Goal: Task Accomplishment & Management: Manage account settings

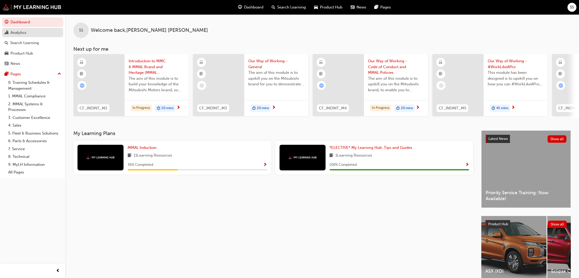
click at [16, 31] on div "Analytics" at bounding box center [18, 33] width 16 height 6
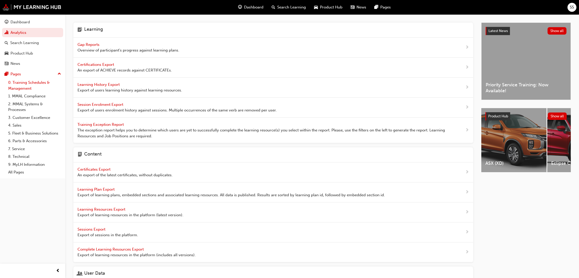
click at [28, 83] on link "0. Training Schedules & Management" at bounding box center [34, 86] width 57 height 14
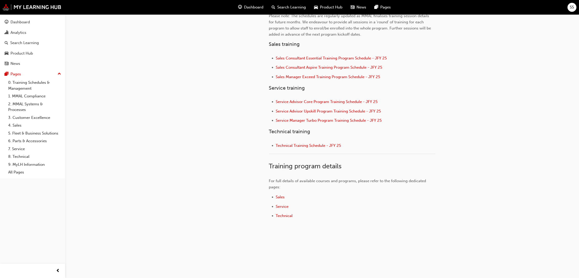
scroll to position [143, 0]
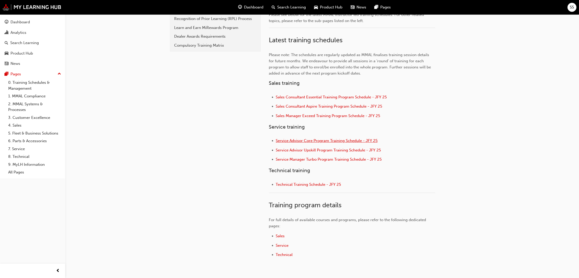
click at [324, 140] on span "Service Advisor Core Program Training Schedule - JFY 25" at bounding box center [327, 140] width 102 height 5
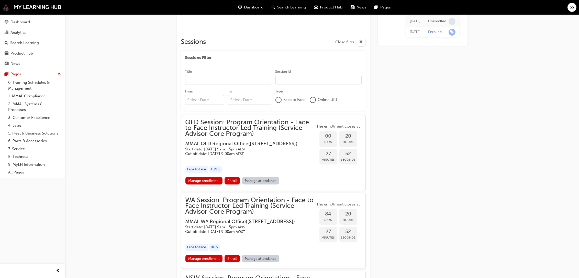
scroll to position [421, 0]
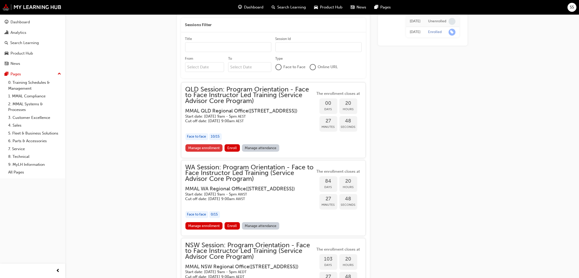
click at [208, 151] on link "Manage enrollment" at bounding box center [204, 147] width 37 height 7
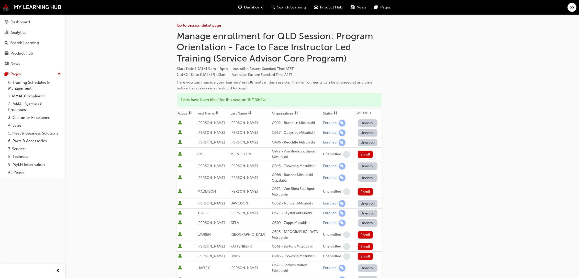
scroll to position [51, 0]
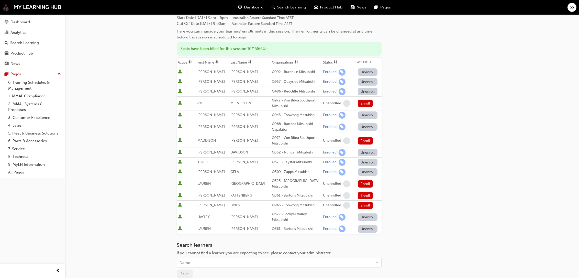
click at [364, 225] on button "Unenroll" at bounding box center [368, 228] width 20 height 7
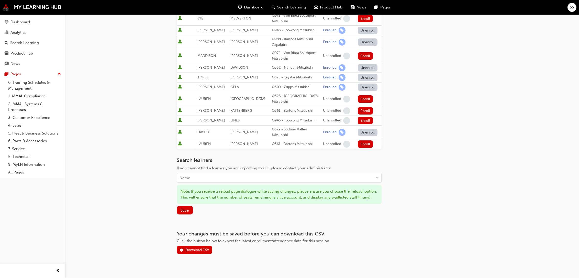
scroll to position [137, 0]
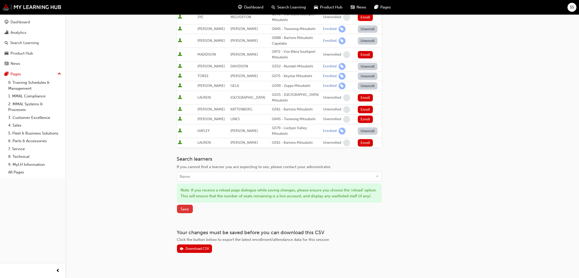
click at [185, 207] on span "Save" at bounding box center [185, 209] width 8 height 5
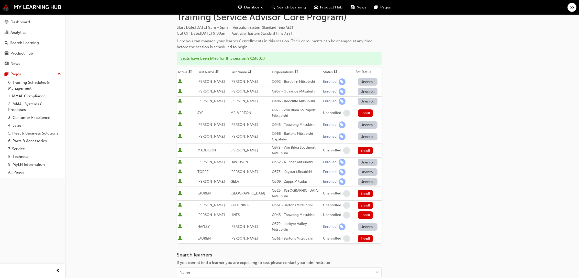
scroll to position [51, 0]
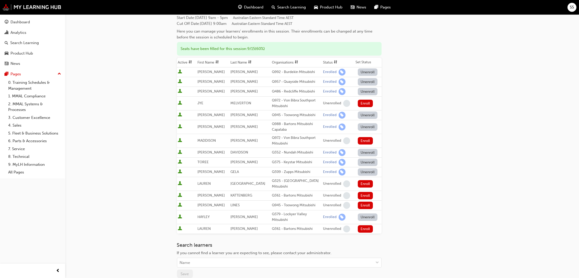
click at [472, 112] on div "Go to session detail page Manage enrollment for QLD Session: Program Orientatio…" at bounding box center [322, 148] width 307 height 370
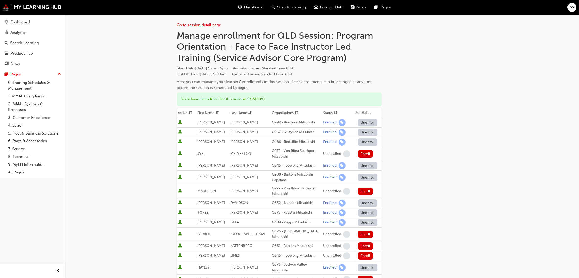
scroll to position [0, 0]
click at [324, 113] on th "Status" at bounding box center [338, 114] width 33 height 10
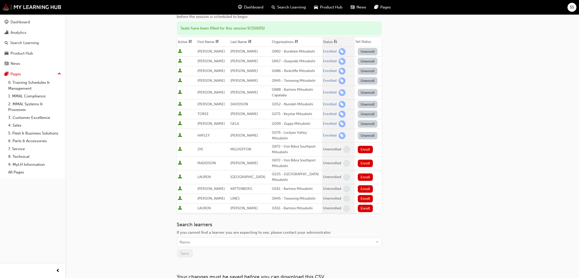
scroll to position [51, 0]
